Goal: Entertainment & Leisure: Consume media (video, audio)

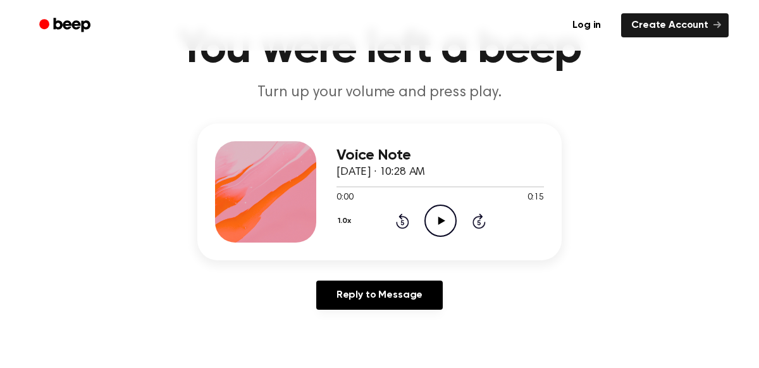
scroll to position [82, 0]
